Goal: Check status: Check status

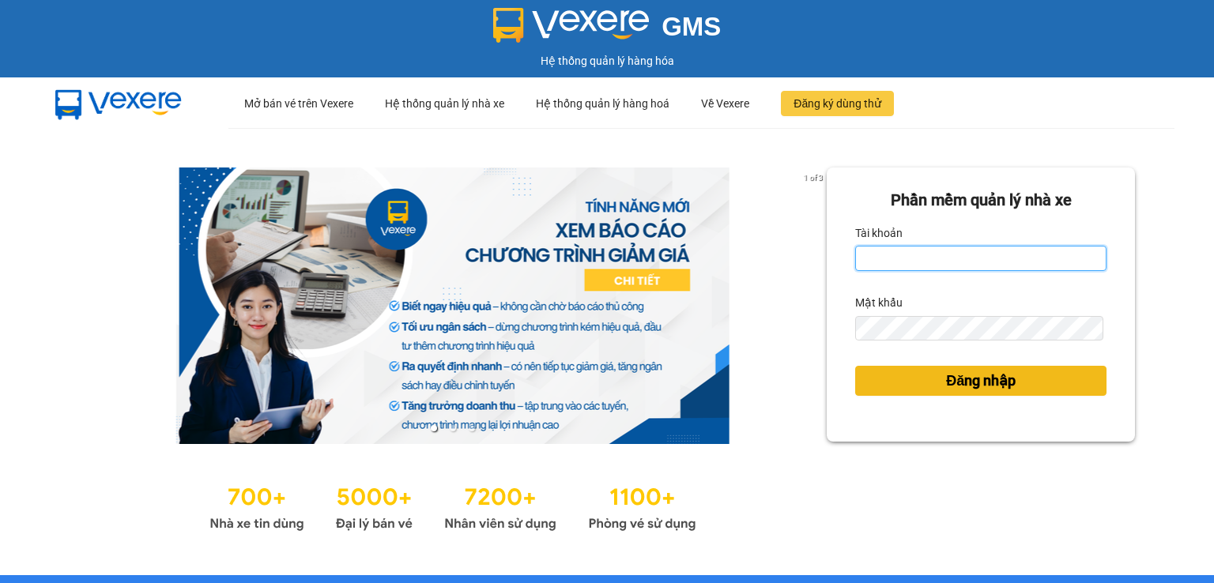
type input "nganhua.hao"
click at [1004, 381] on span "Đăng nhập" at bounding box center [981, 381] width 70 height 22
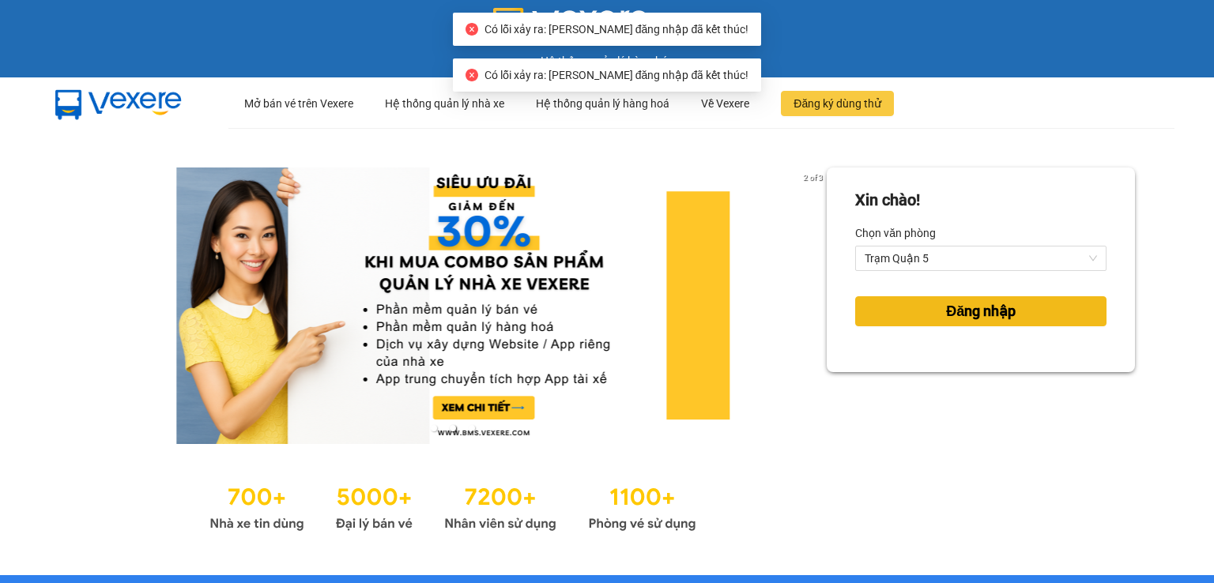
click at [948, 307] on span "Đăng nhập" at bounding box center [981, 311] width 70 height 22
